Goal: Task Accomplishment & Management: Complete application form

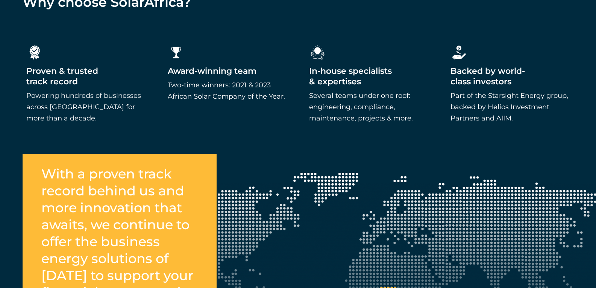
scroll to position [903, 0]
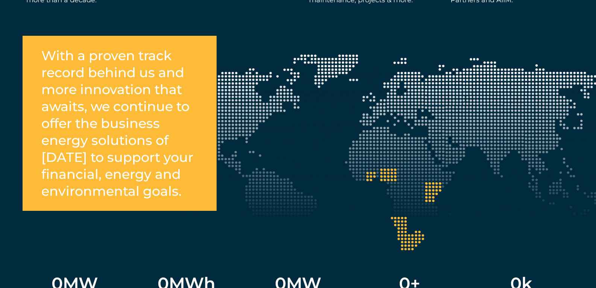
click at [409, 237] on div "0 [PERSON_NAME] s igned & operational across 5 countries 0 MWh Ba ttery storage…" at bounding box center [298, 282] width 551 height 129
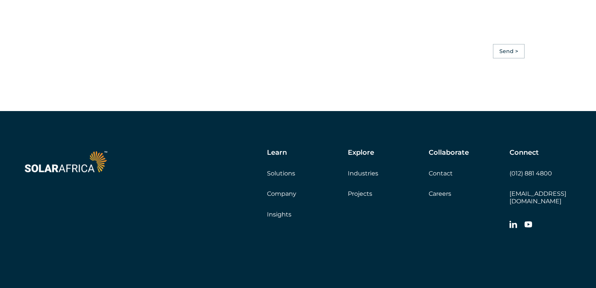
scroll to position [2107, 0]
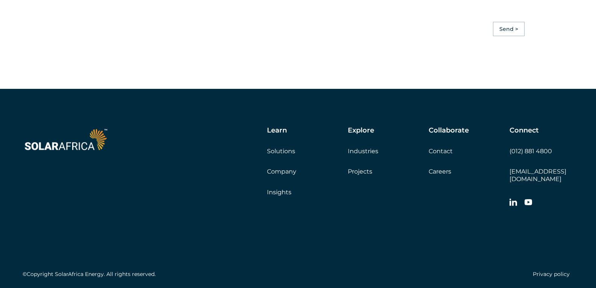
click at [439, 175] on link "Careers" at bounding box center [440, 171] width 23 height 7
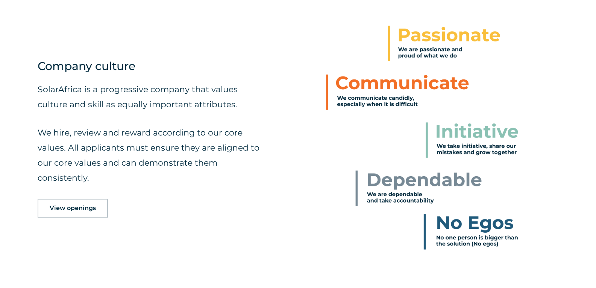
scroll to position [339, 0]
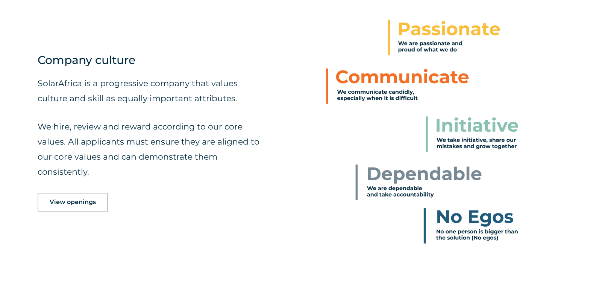
click at [60, 202] on span "View openings" at bounding box center [73, 202] width 46 height 6
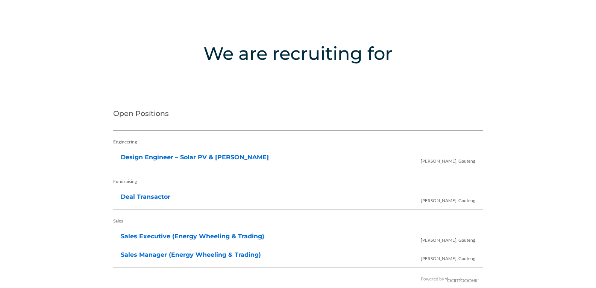
scroll to position [1499, 0]
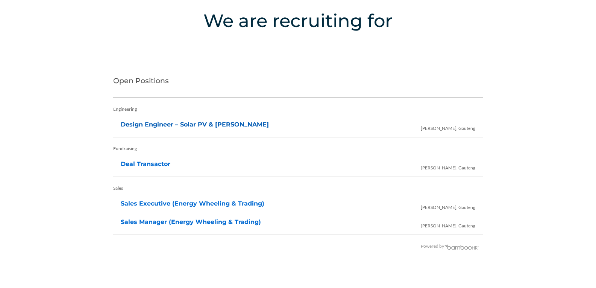
click at [182, 123] on link "Design Engineer – Solar PV & BESS" at bounding box center [195, 124] width 148 height 7
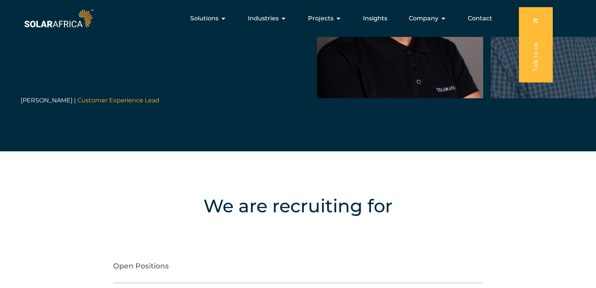
scroll to position [1311, 0]
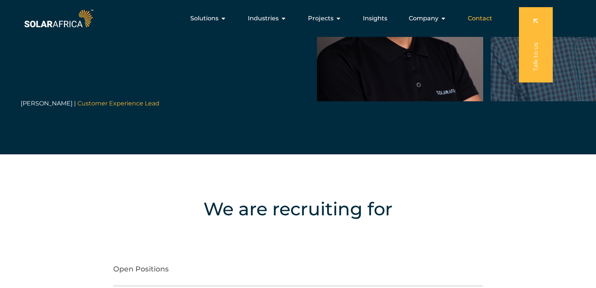
click at [474, 17] on span "Contact" at bounding box center [480, 18] width 24 height 9
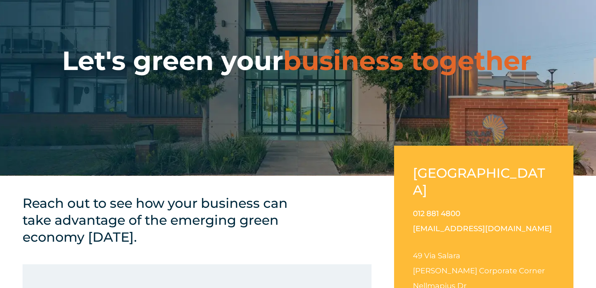
scroll to position [150, 0]
